Goal: Task Accomplishment & Management: Use online tool/utility

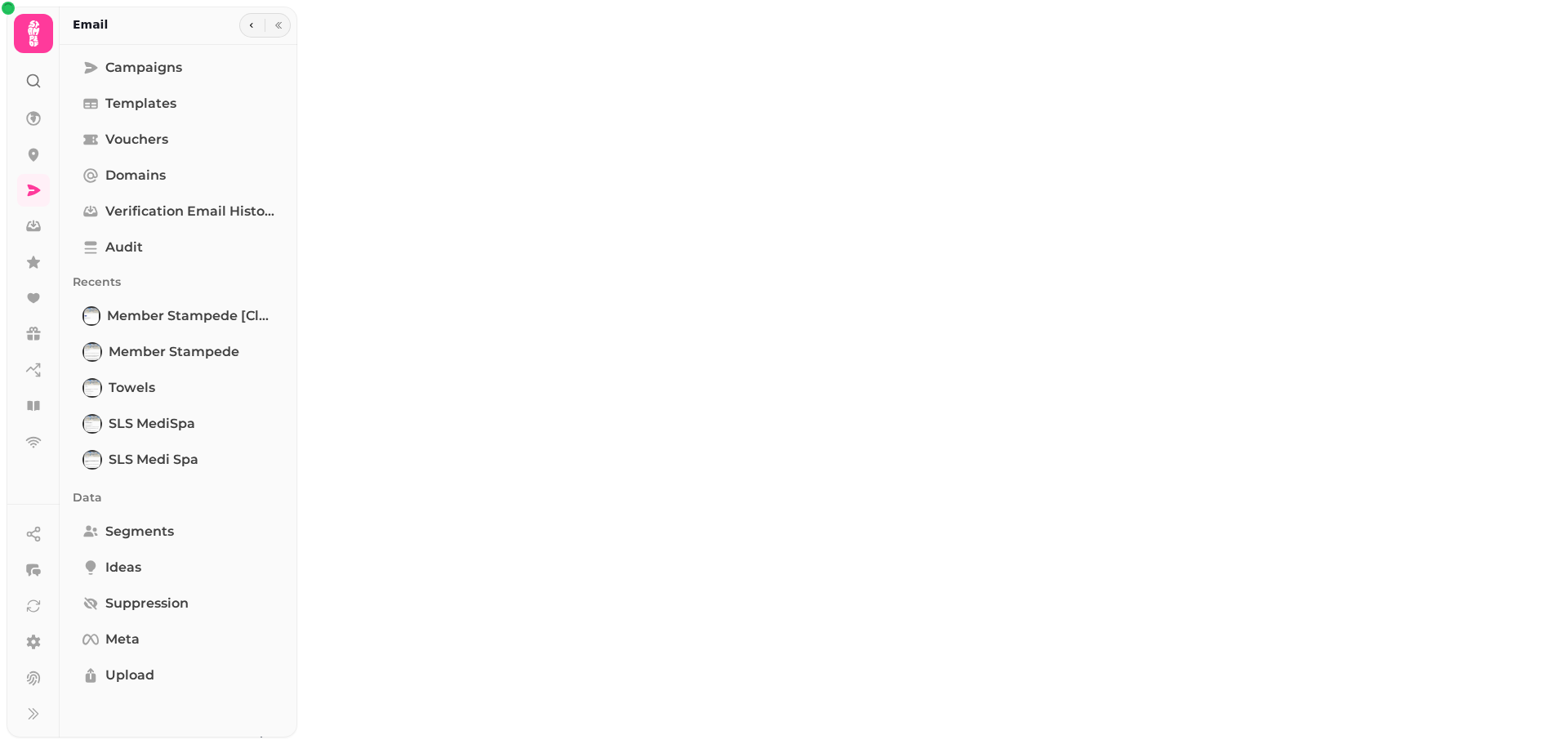
type input "**********"
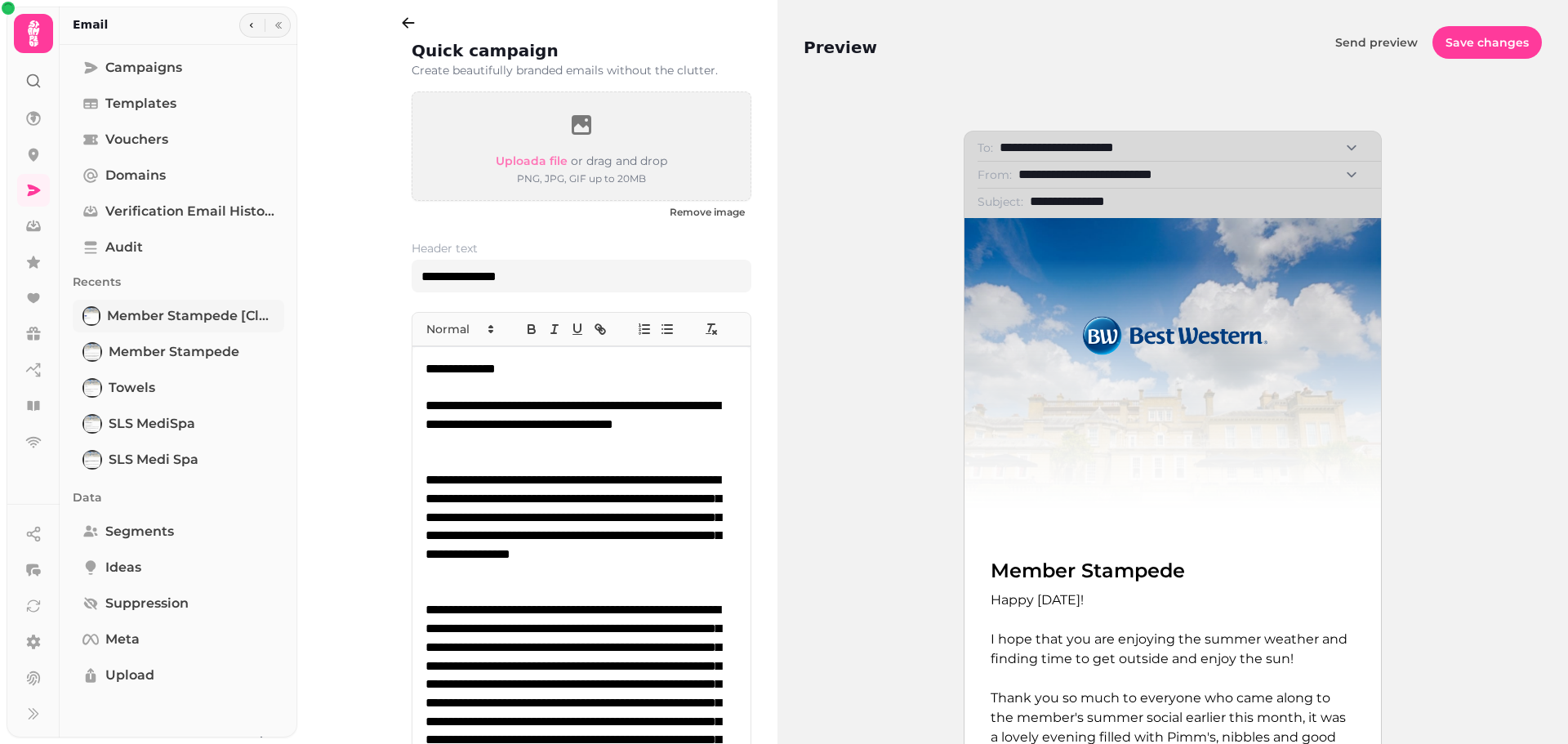
click at [221, 324] on span "Member Stampede [clone]" at bounding box center [190, 316] width 167 height 20
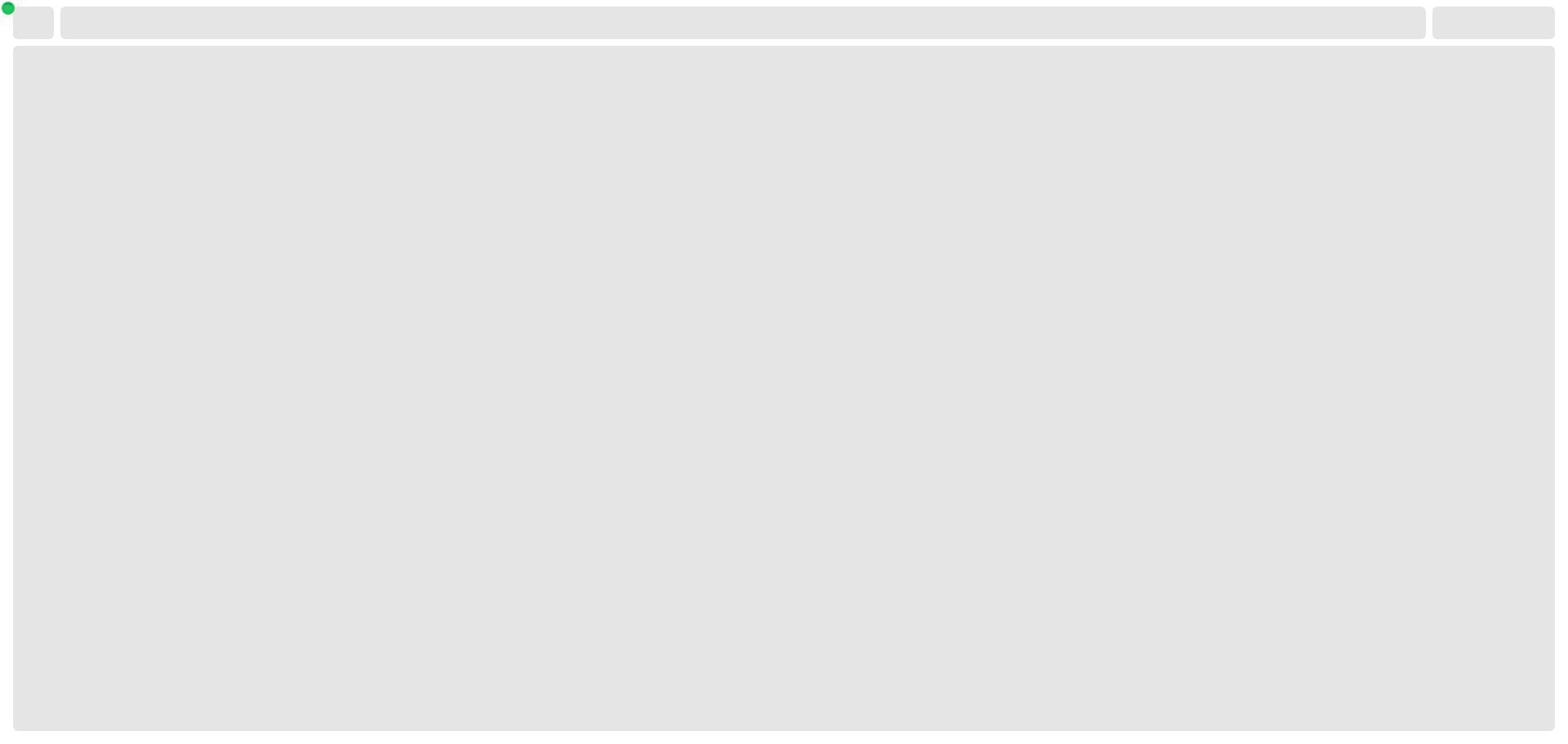
select select "**********"
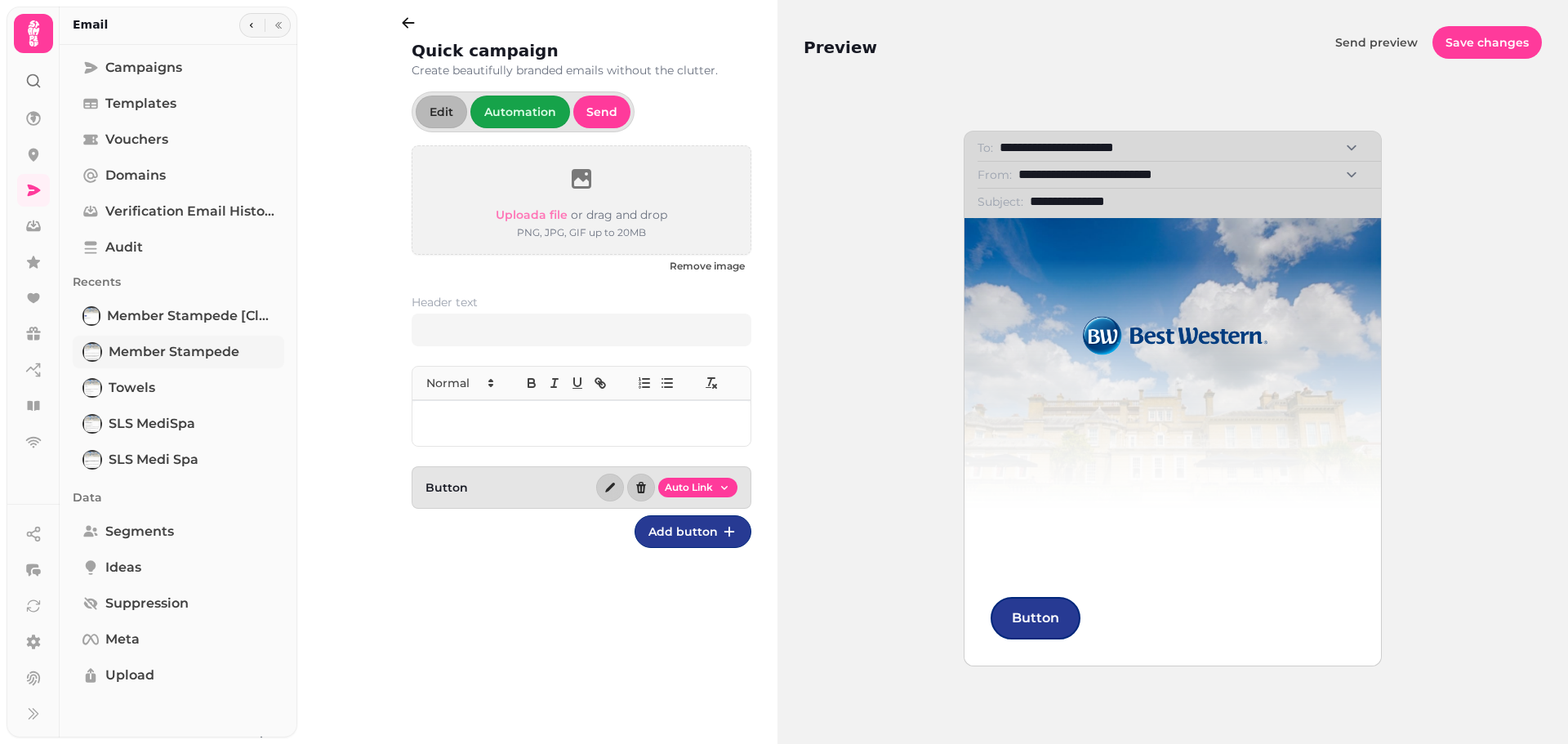
click at [229, 347] on span "Member Stampede" at bounding box center [173, 352] width 131 height 20
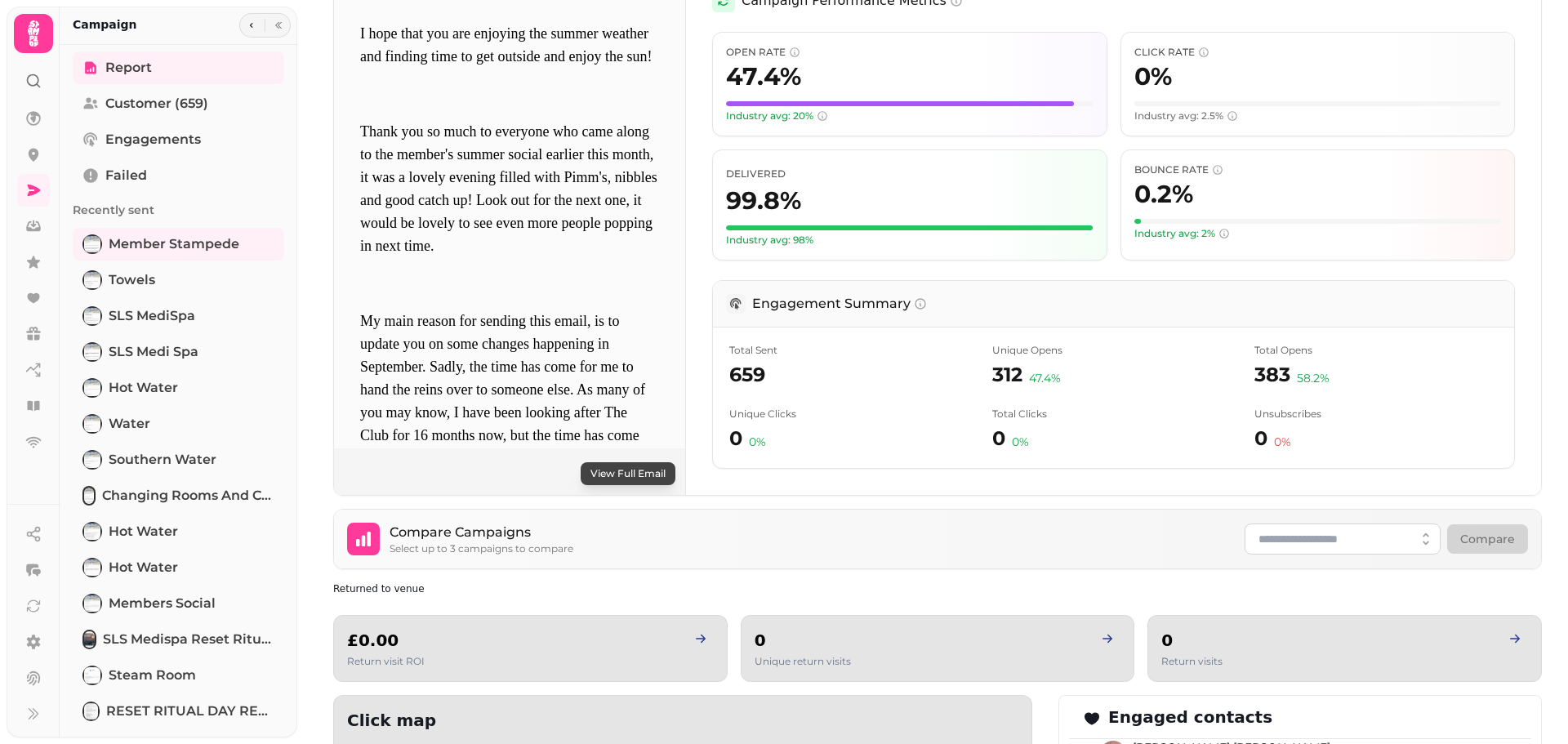
scroll to position [327, 0]
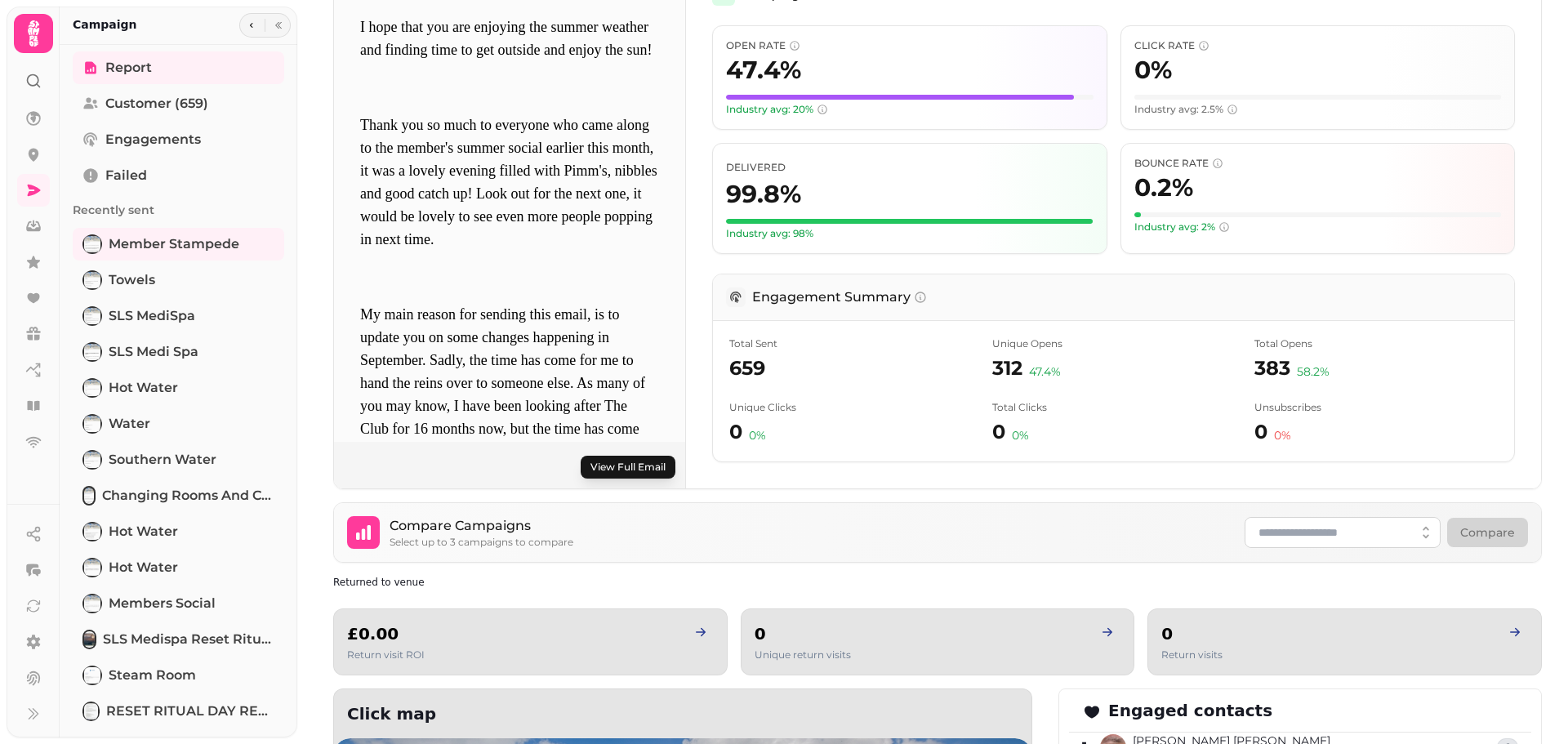
click at [626, 476] on button "View Full Email" at bounding box center [627, 467] width 94 height 23
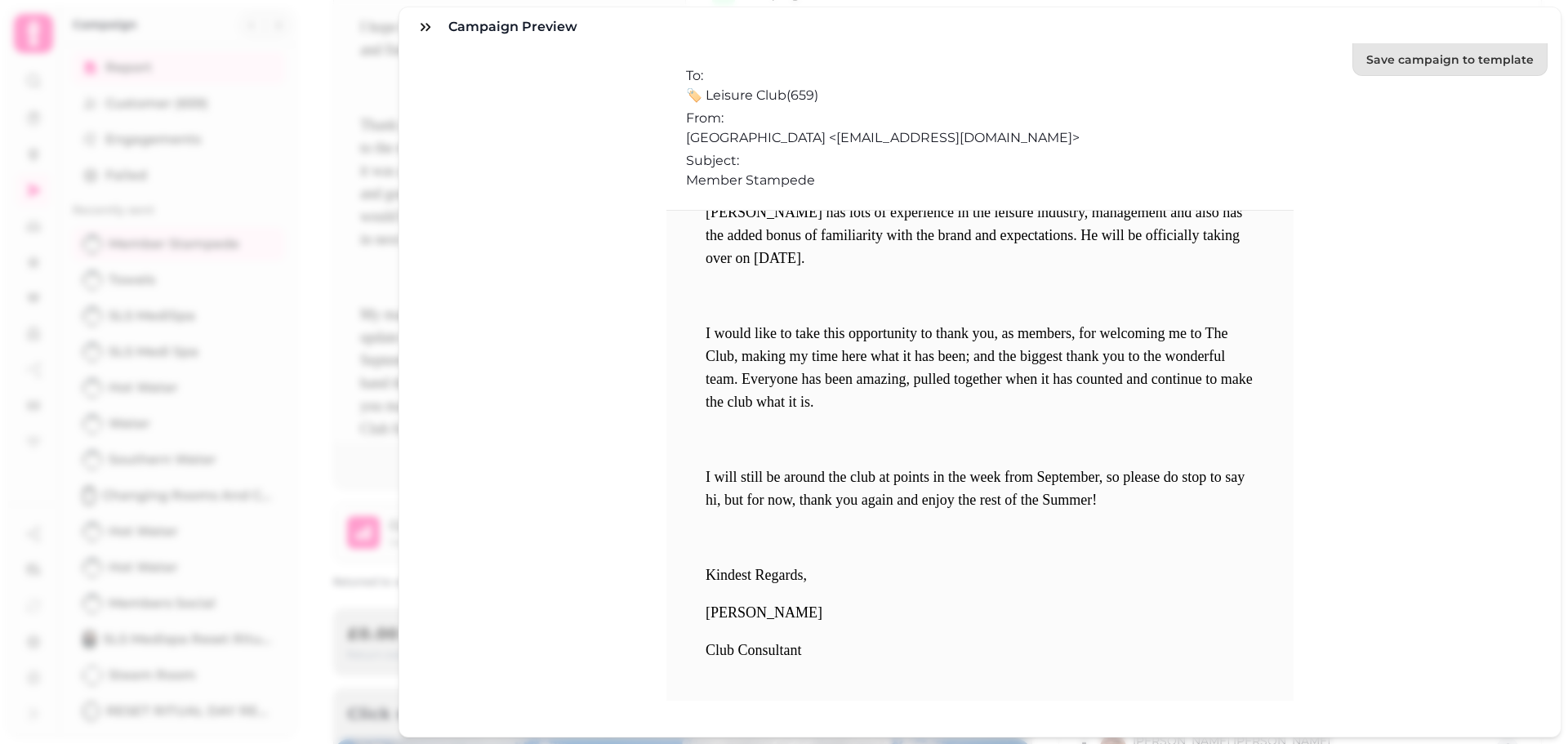
scroll to position [898, 0]
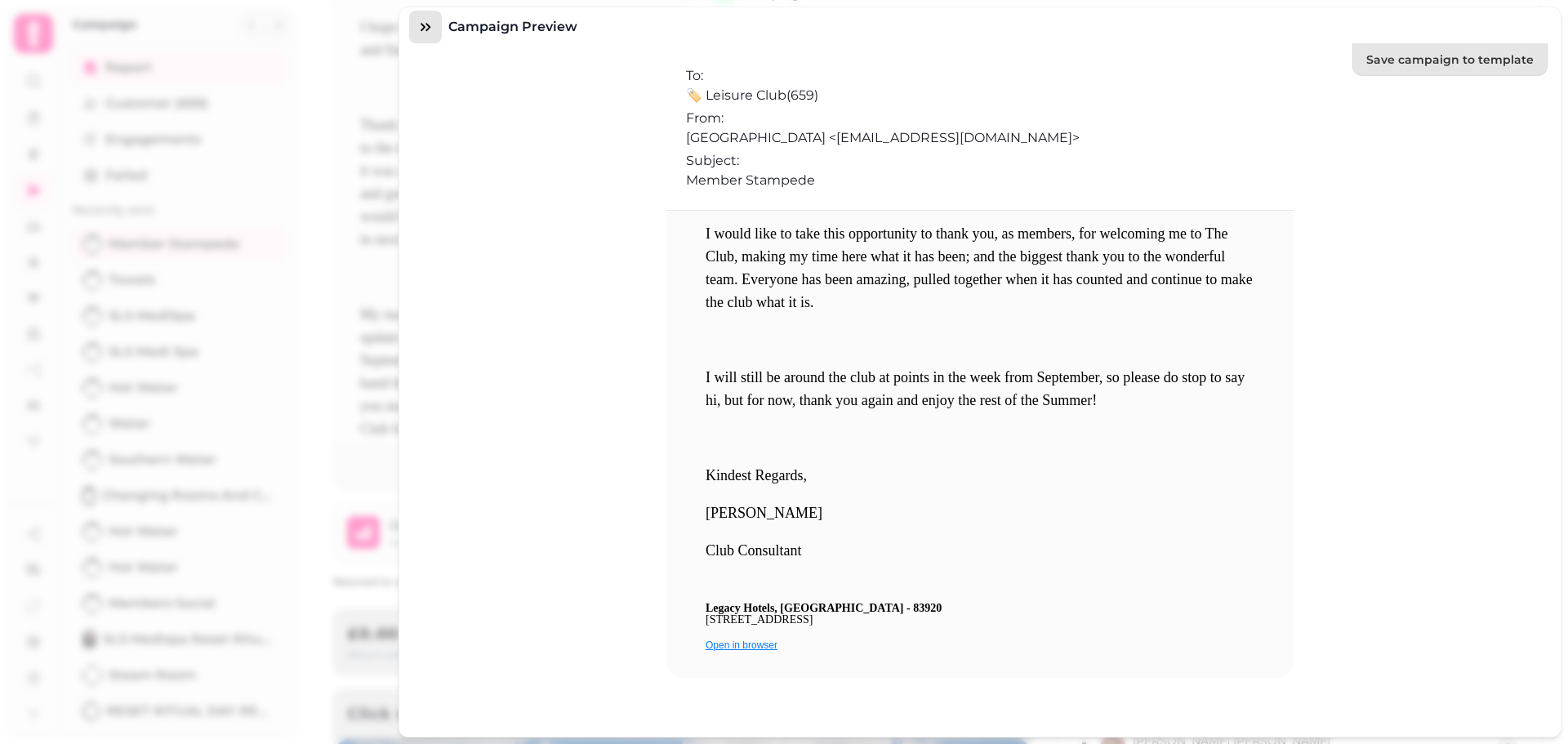
click at [424, 27] on icon "button" at bounding box center [424, 26] width 10 height 8
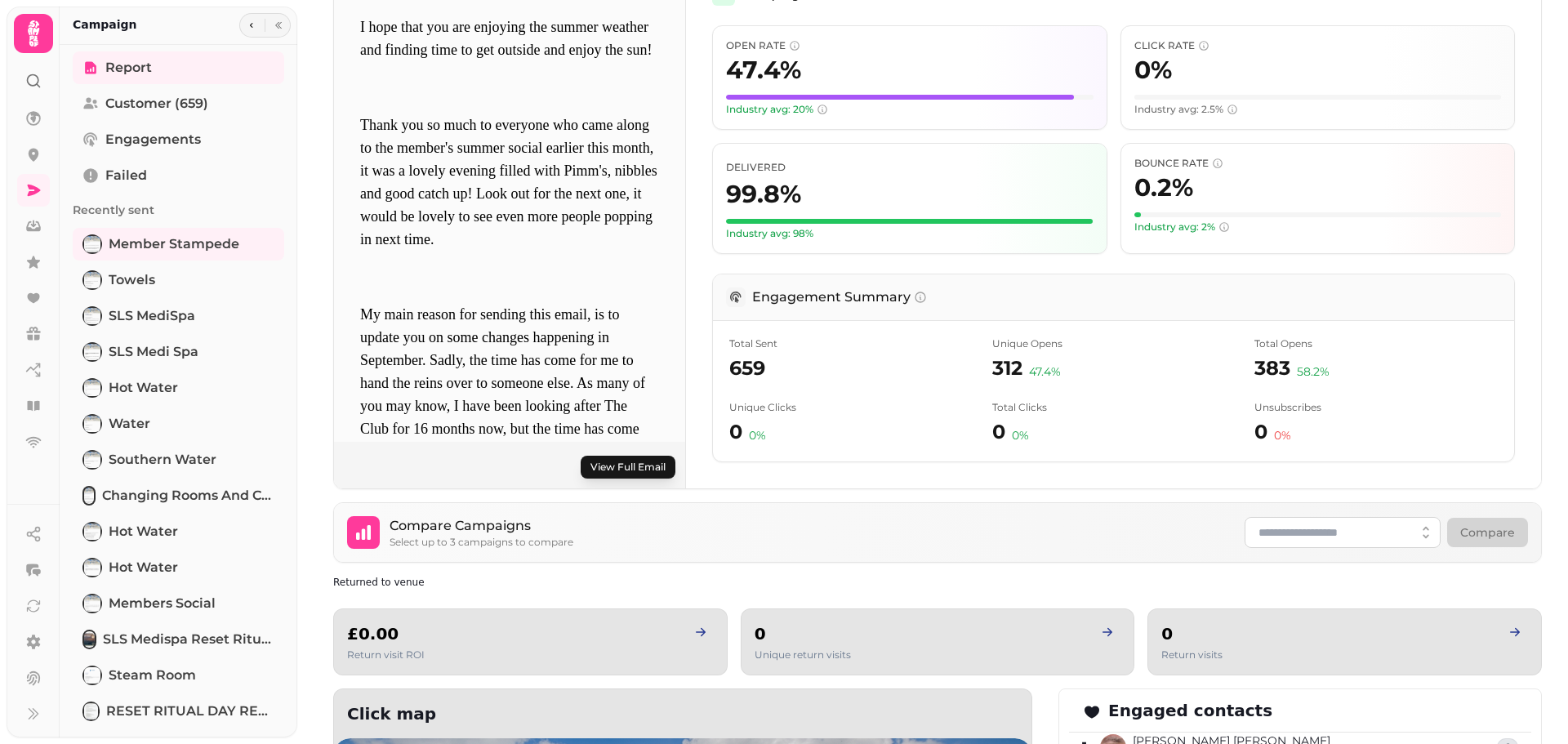
click at [631, 475] on button "View Full Email" at bounding box center [627, 467] width 94 height 23
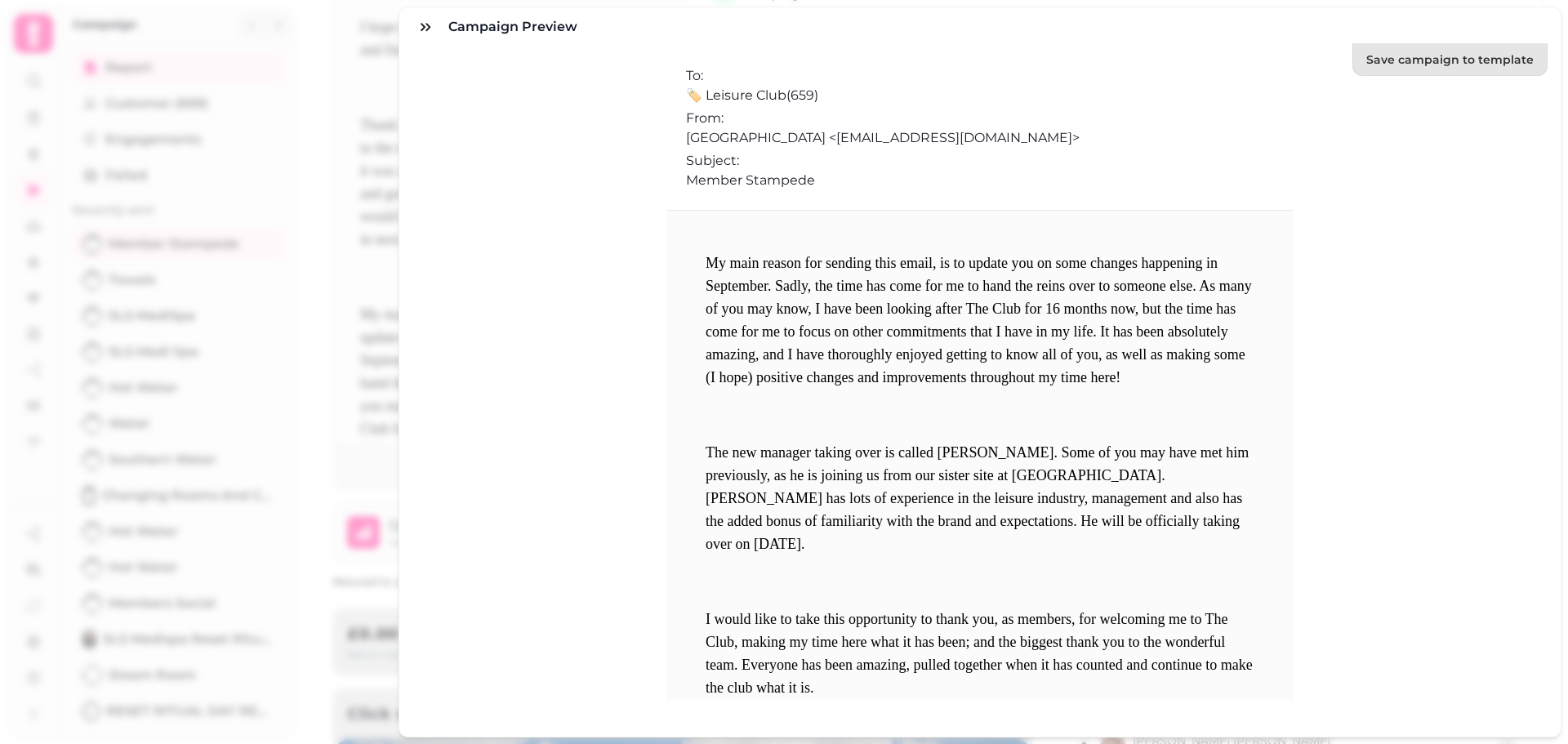
scroll to position [572, 0]
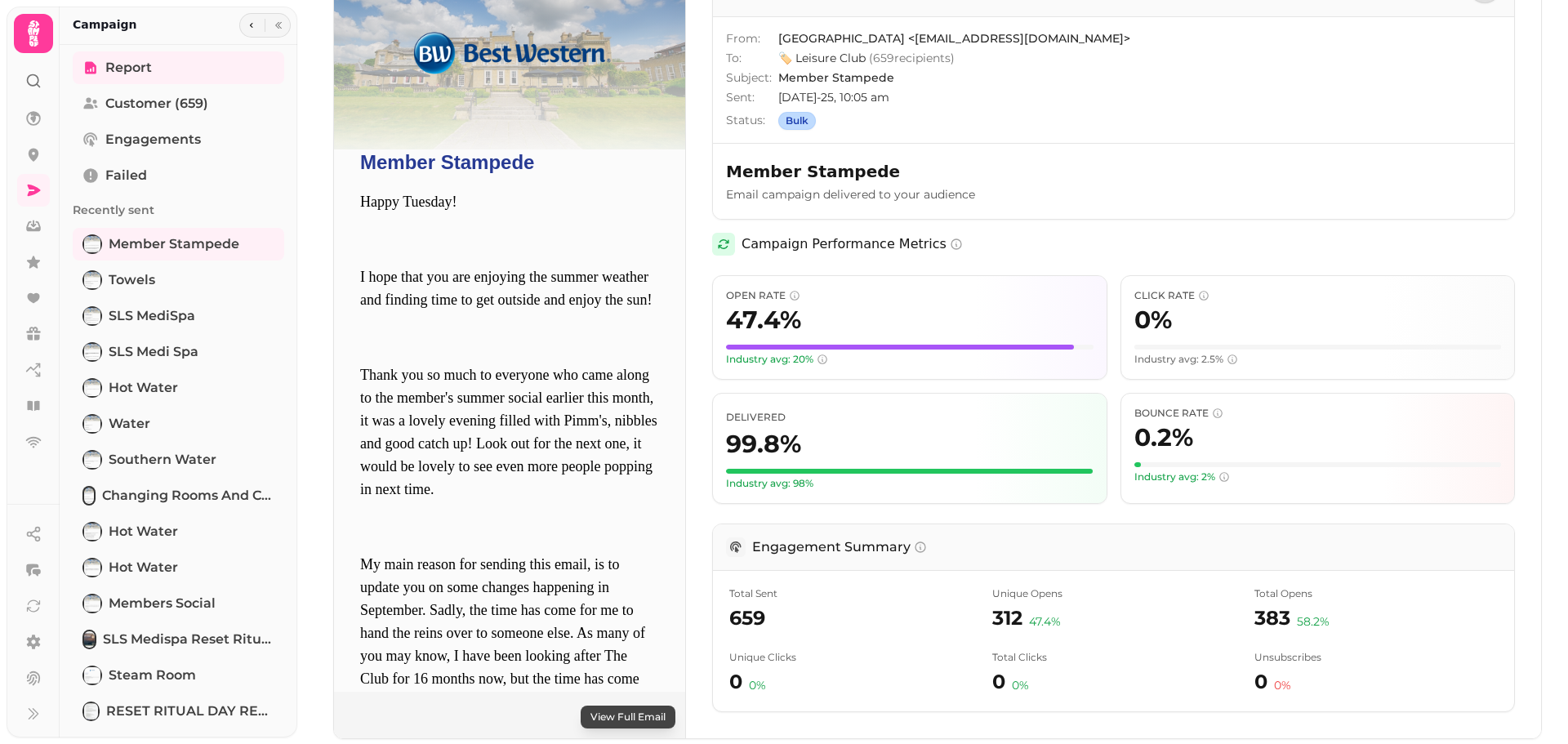
scroll to position [164, 0]
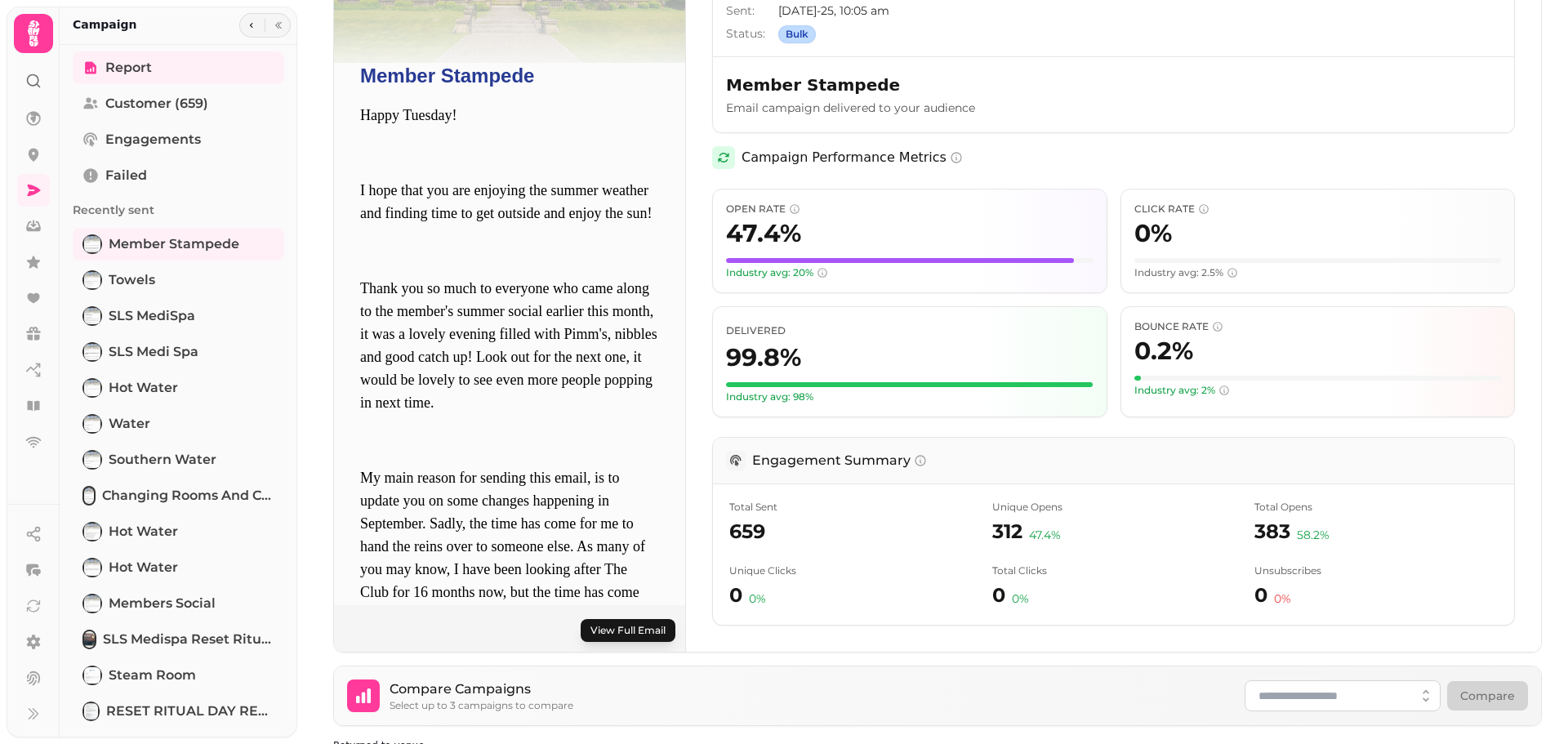
click at [637, 624] on button "View Full Email" at bounding box center [627, 631] width 94 height 23
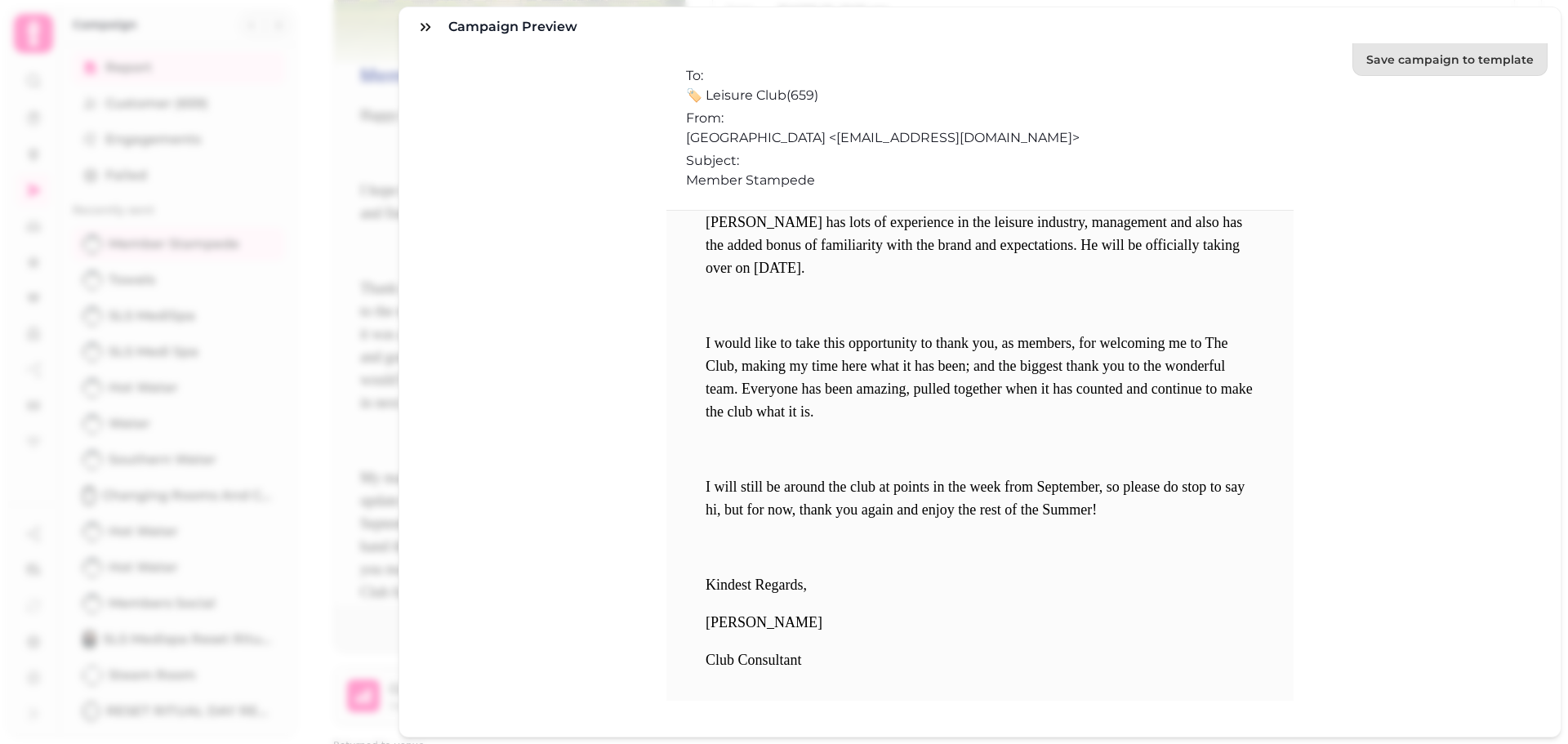
scroll to position [817, 0]
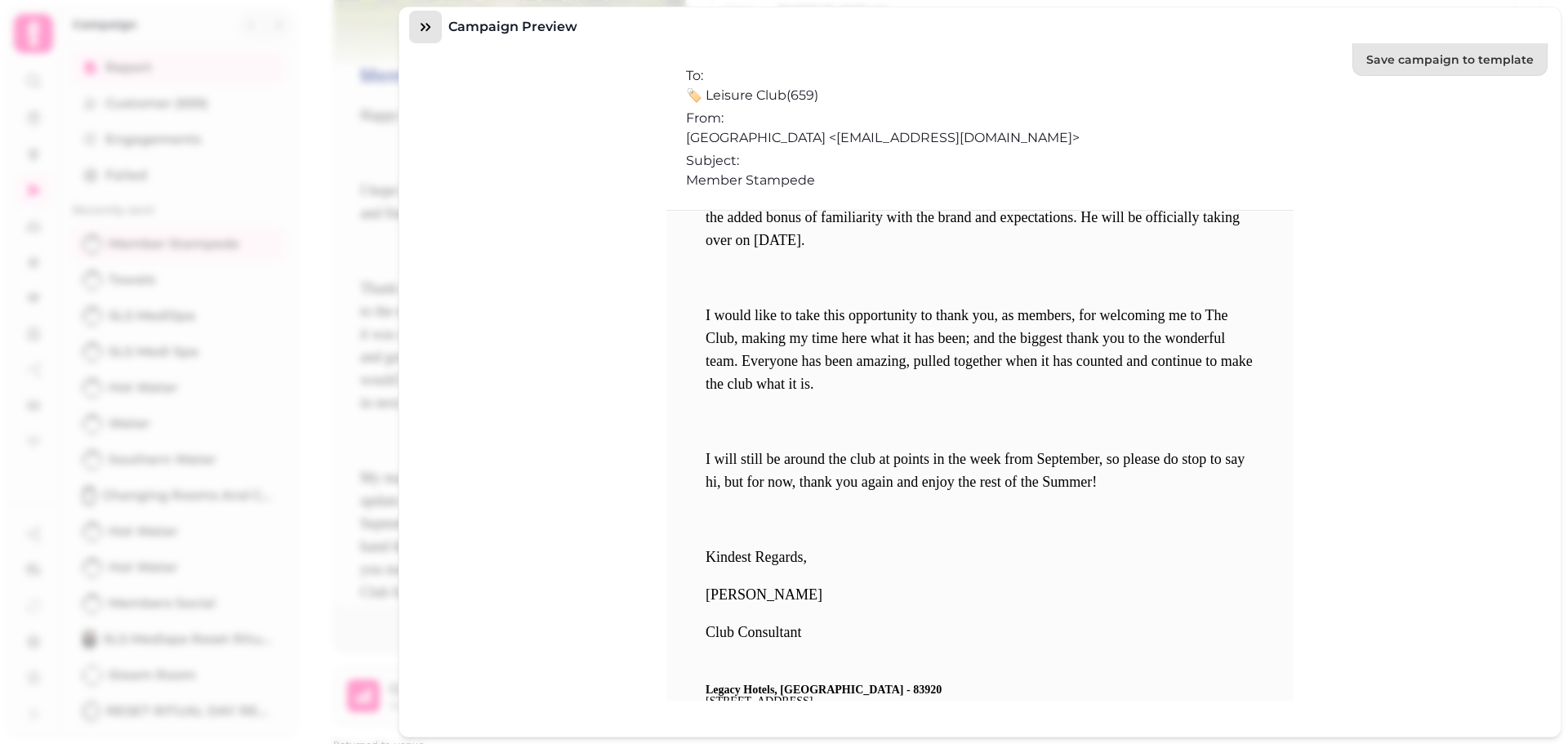
drag, startPoint x: 418, startPoint y: 22, endPoint x: 8, endPoint y: 64, distance: 412.1
click at [418, 22] on icon "button" at bounding box center [425, 27] width 16 height 16
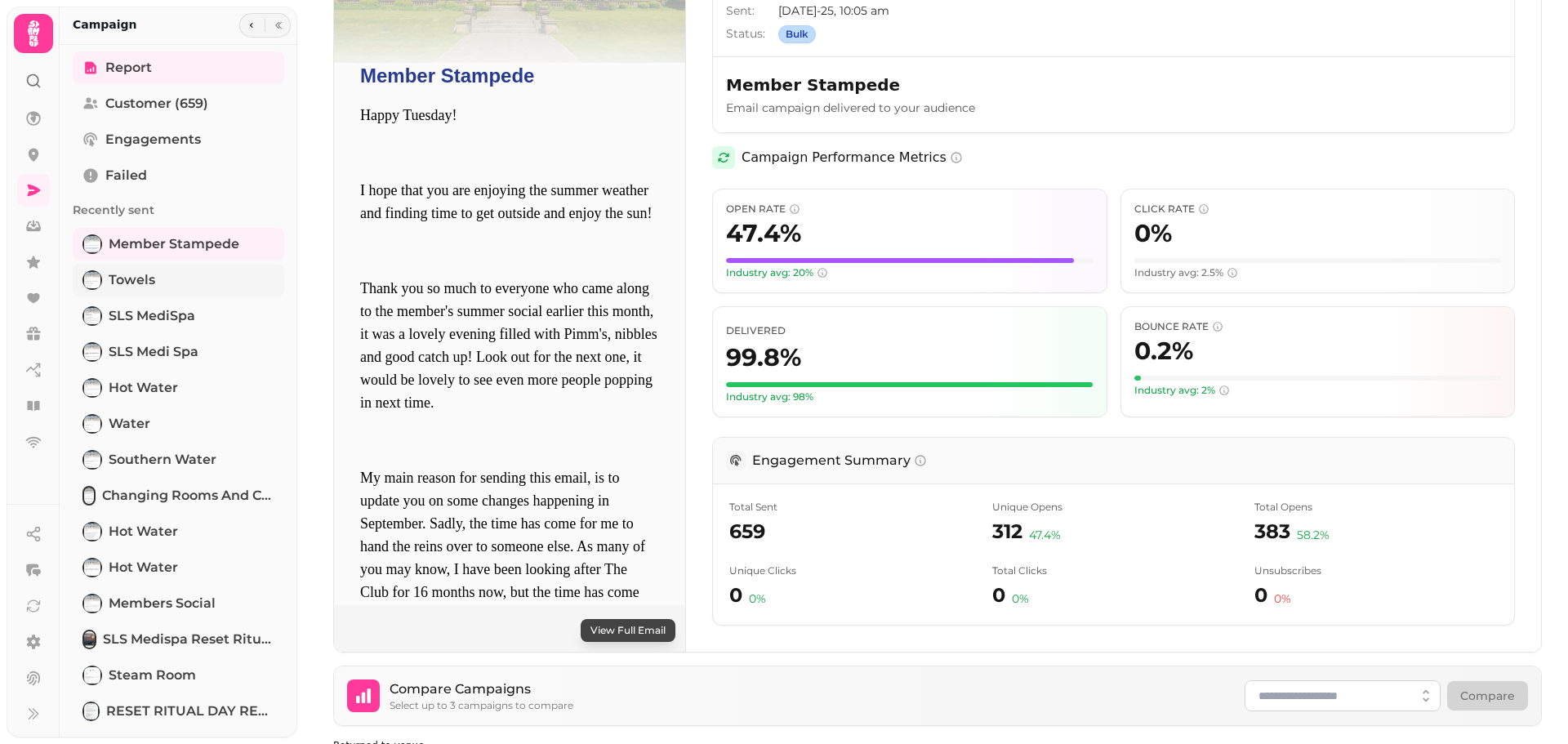
click at [173, 273] on link "Towels" at bounding box center [178, 280] width 211 height 33
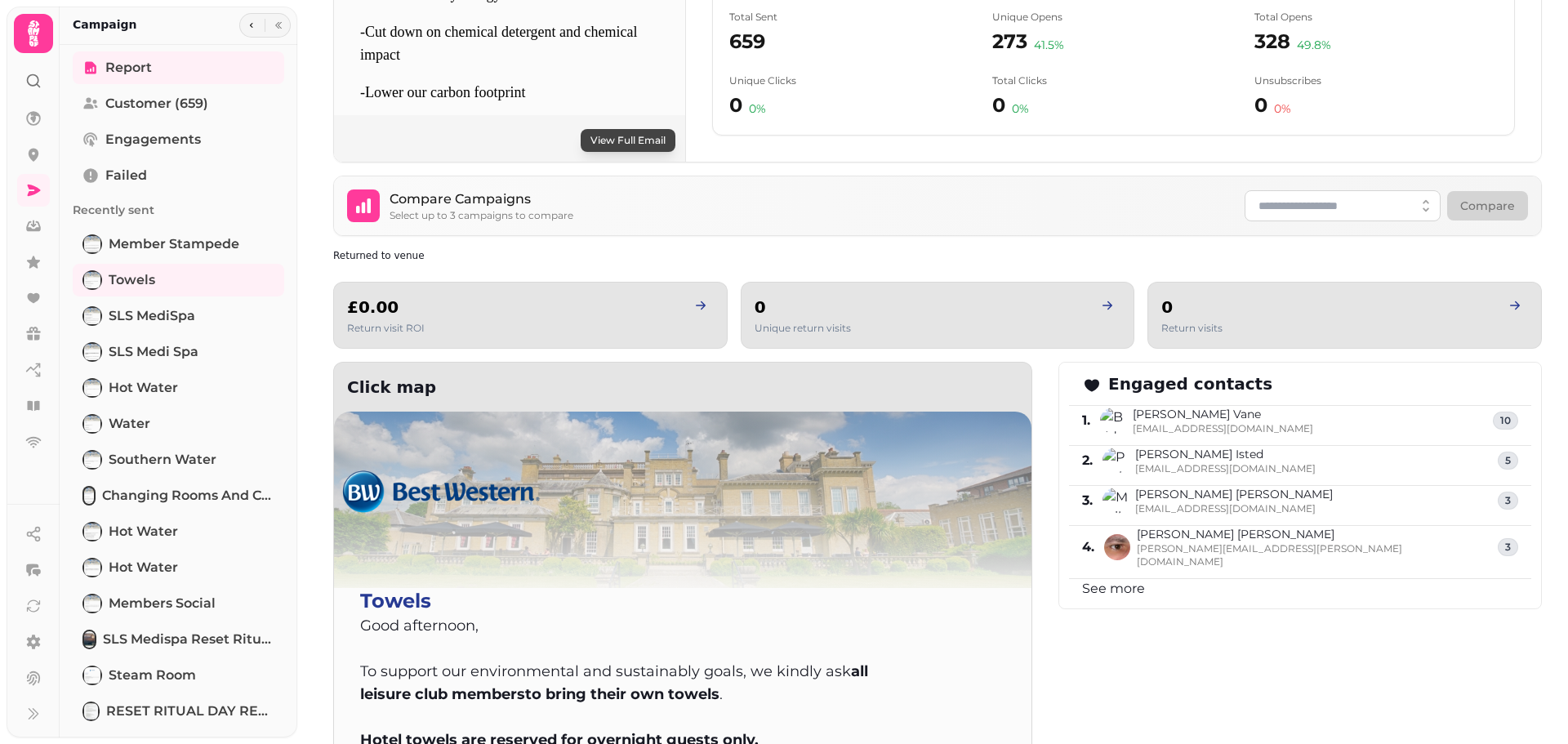
scroll to position [114, 0]
